Goal: Task Accomplishment & Management: Manage account settings

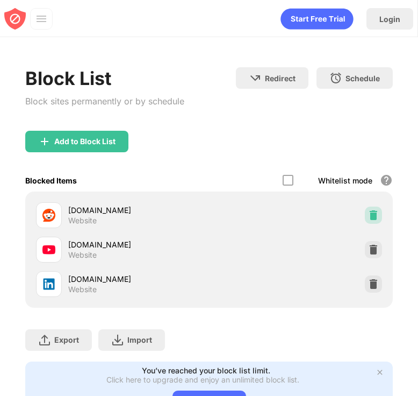
click at [373, 209] on div at bounding box center [373, 214] width 17 height 17
